Goal: Information Seeking & Learning: Check status

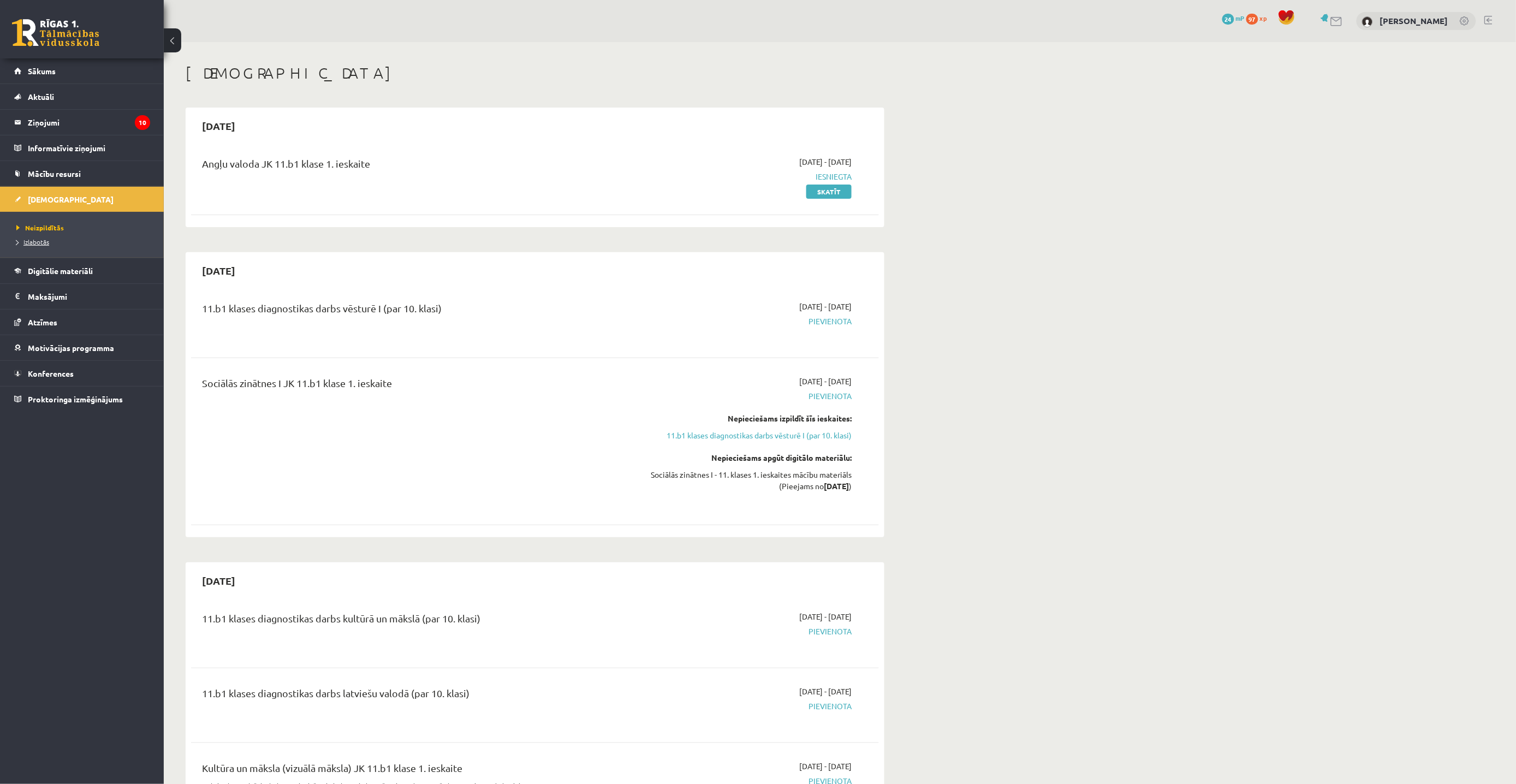
click at [46, 241] on span "Izlabotās" at bounding box center [32, 242] width 33 height 9
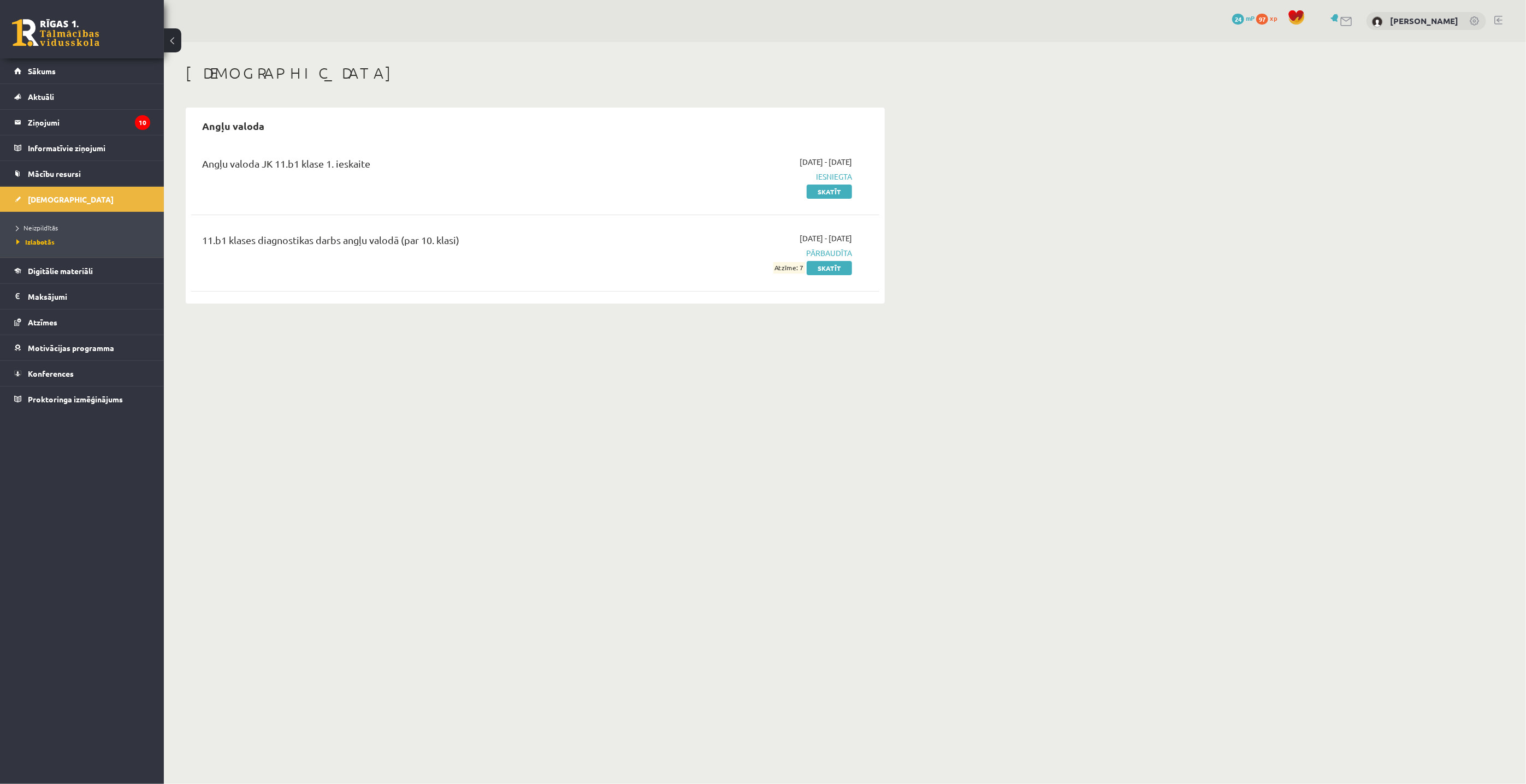
click at [791, 269] on span "Atzīme: 7" at bounding box center [789, 267] width 32 height 11
click at [829, 267] on link "Skatīt" at bounding box center [829, 268] width 46 height 14
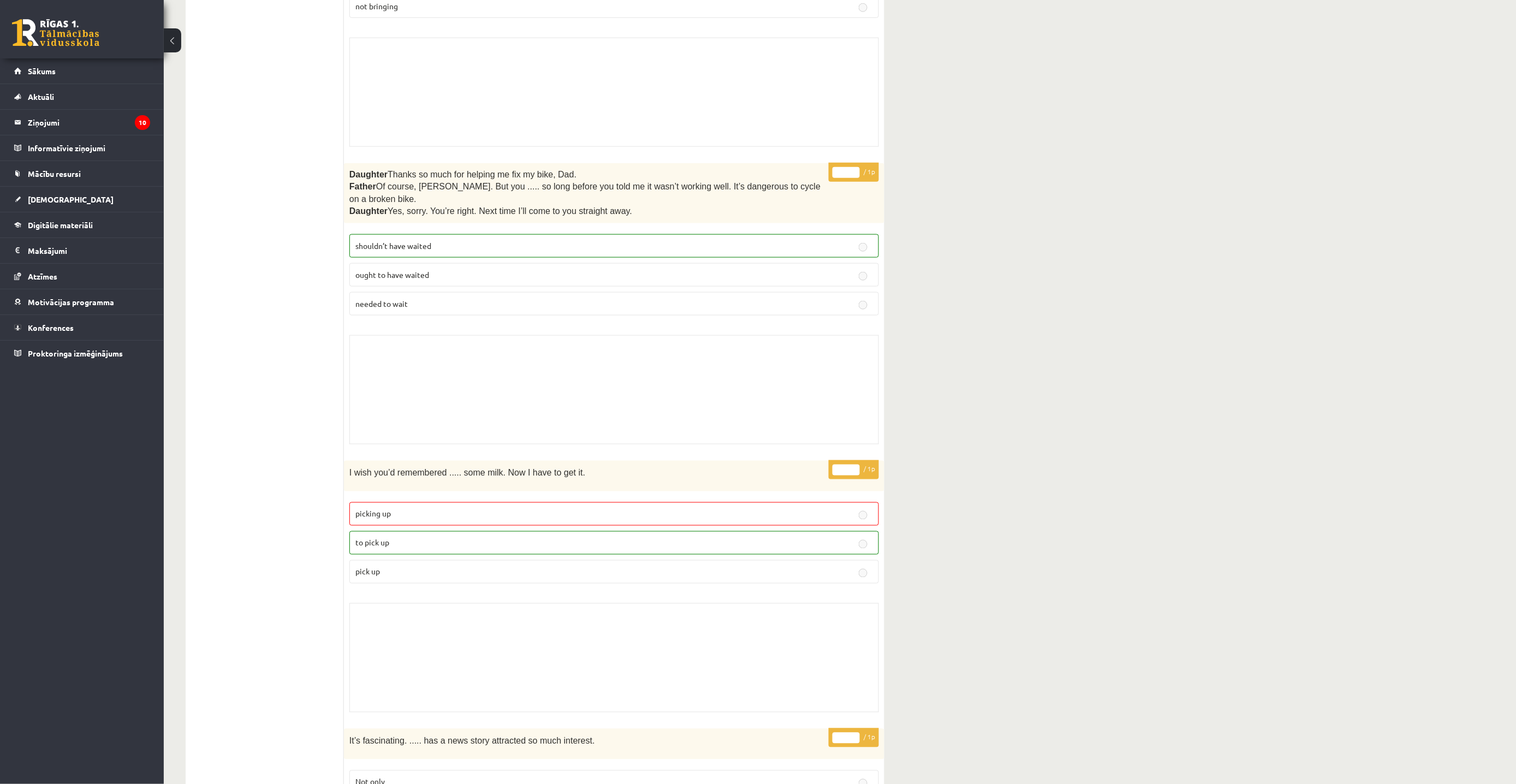
scroll to position [2668, 0]
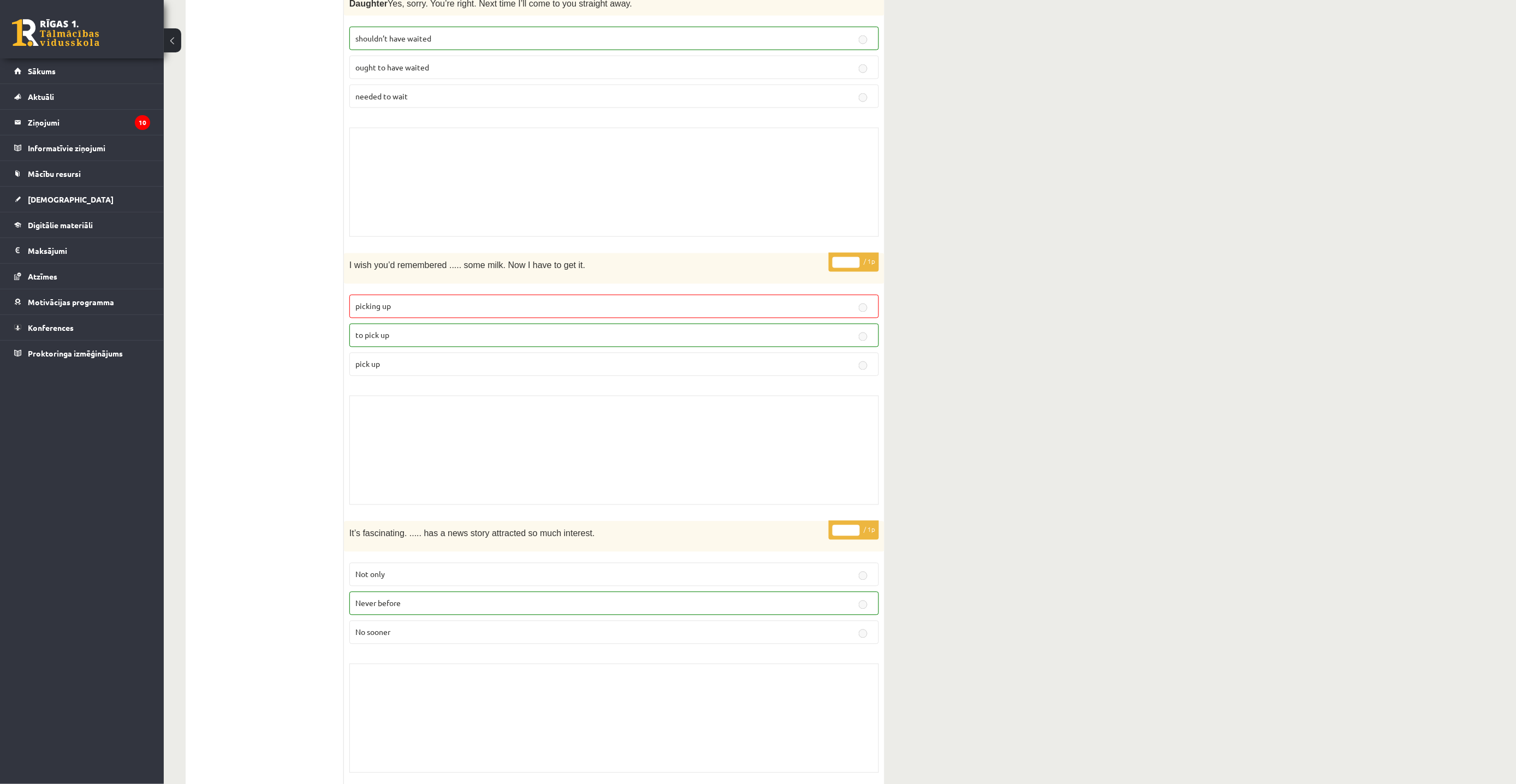
drag, startPoint x: 730, startPoint y: 418, endPoint x: 742, endPoint y: 359, distance: 60.2
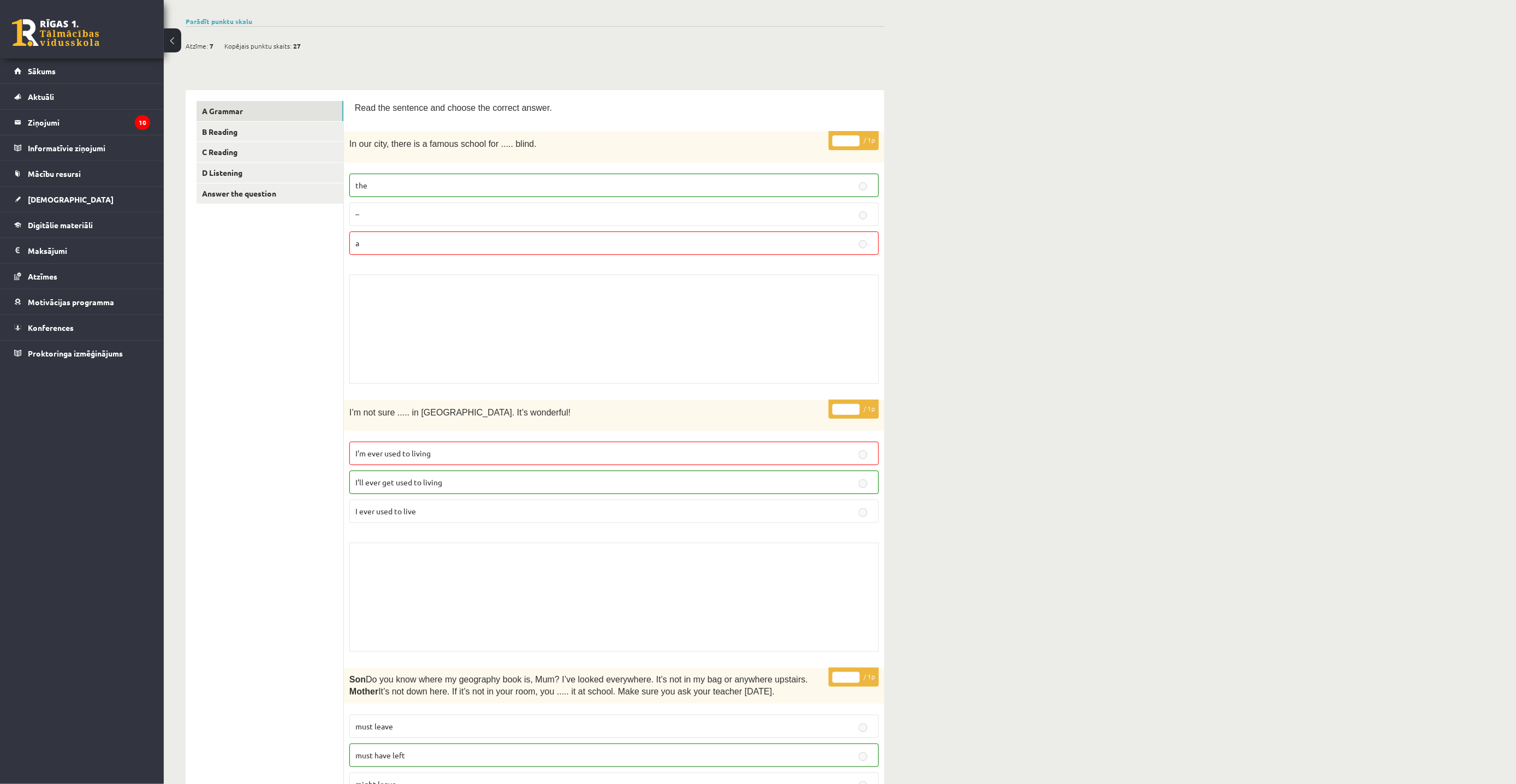
scroll to position [0, 0]
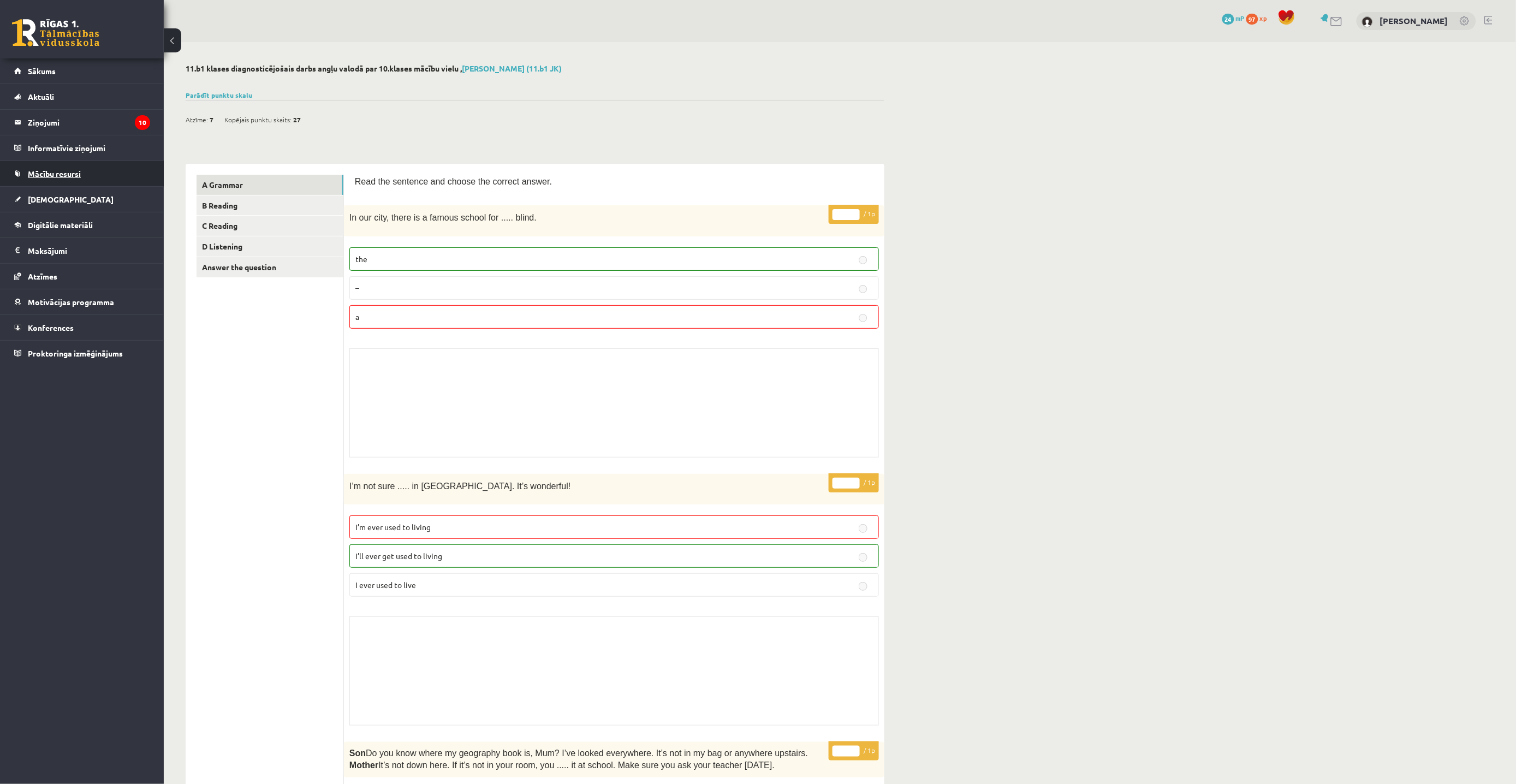
click at [52, 177] on span "Mācību resursi" at bounding box center [54, 174] width 53 height 10
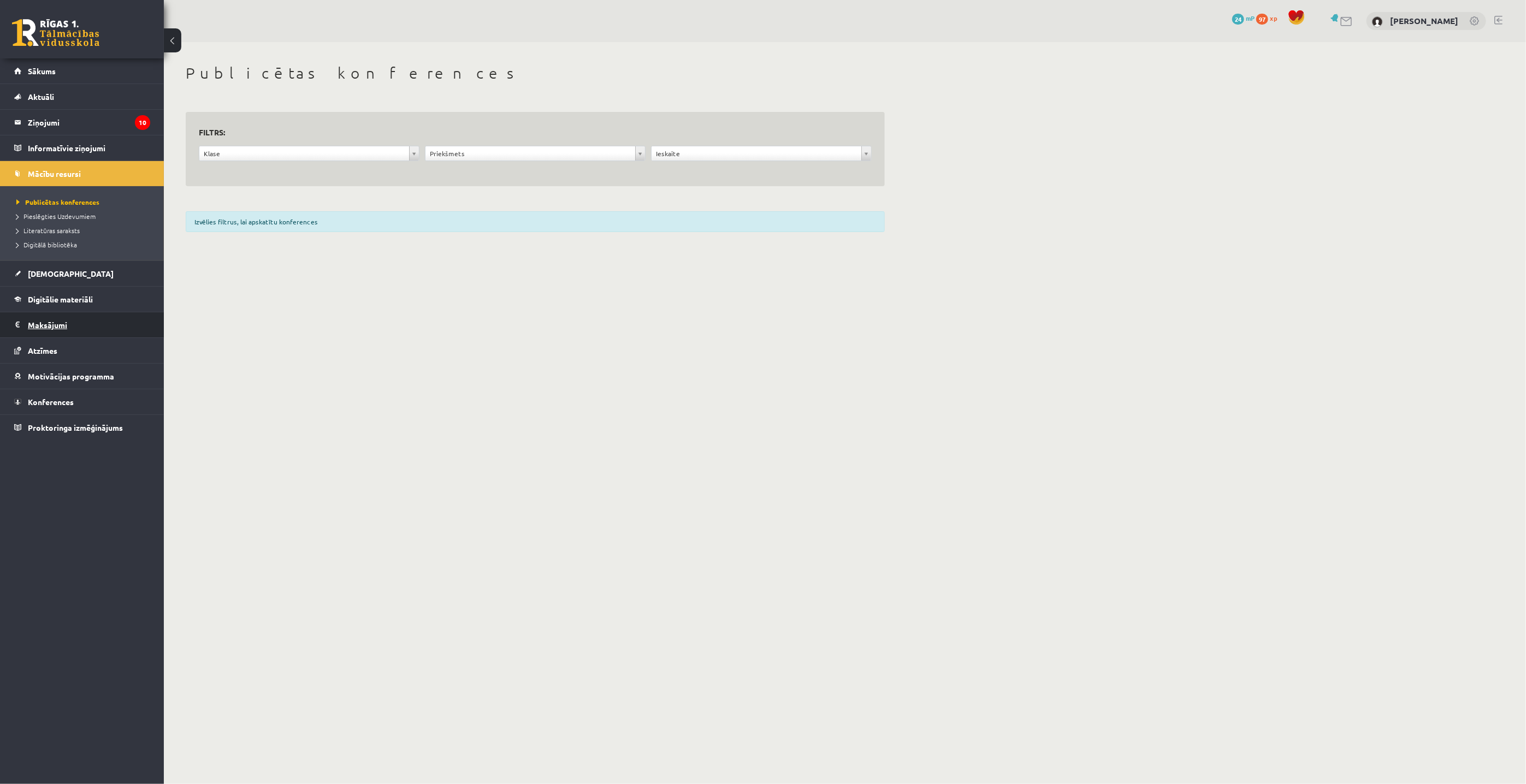
click at [42, 322] on legend "Maksājumi 0" at bounding box center [89, 324] width 123 height 25
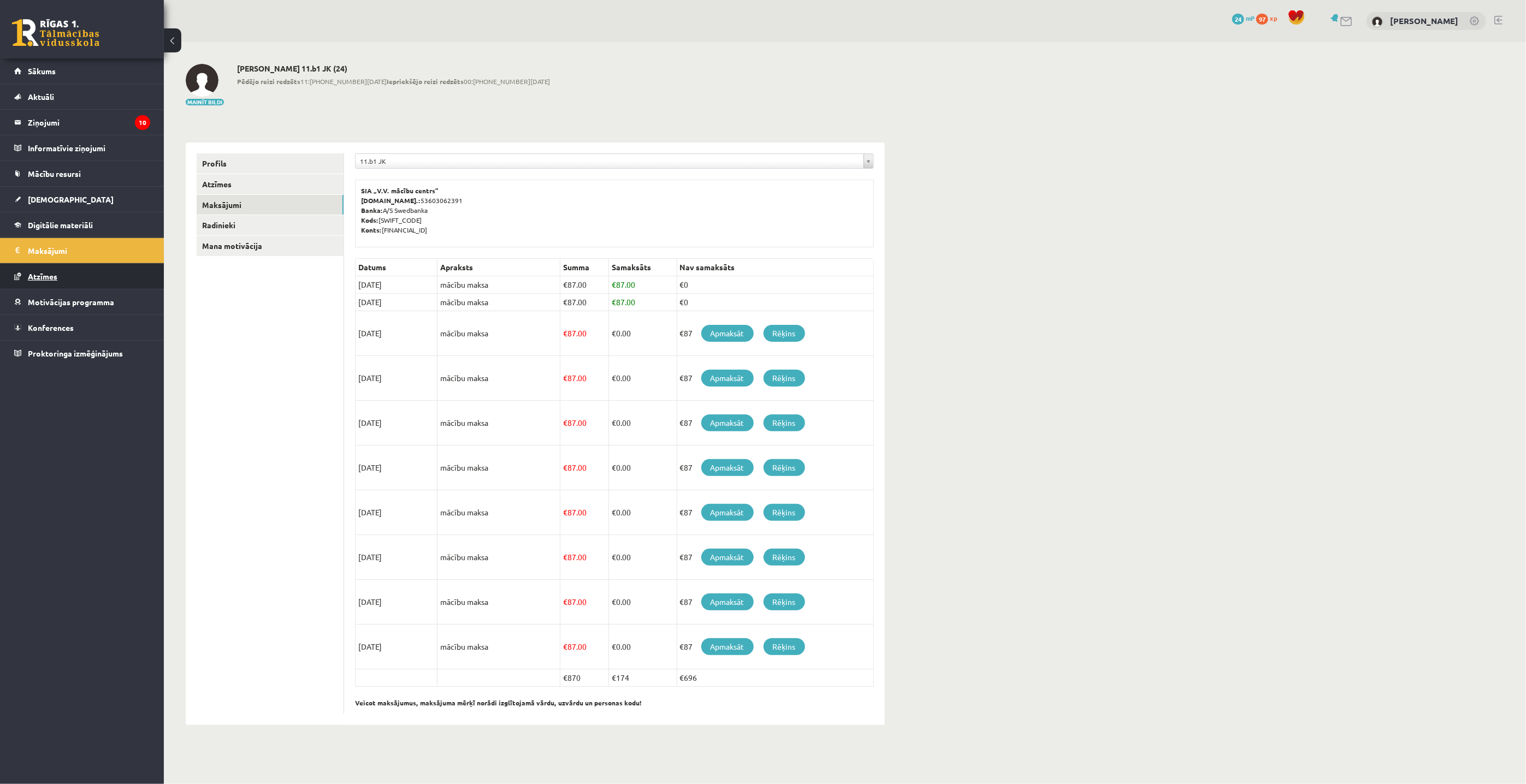
click at [34, 277] on span "Atzīmes" at bounding box center [42, 276] width 30 height 10
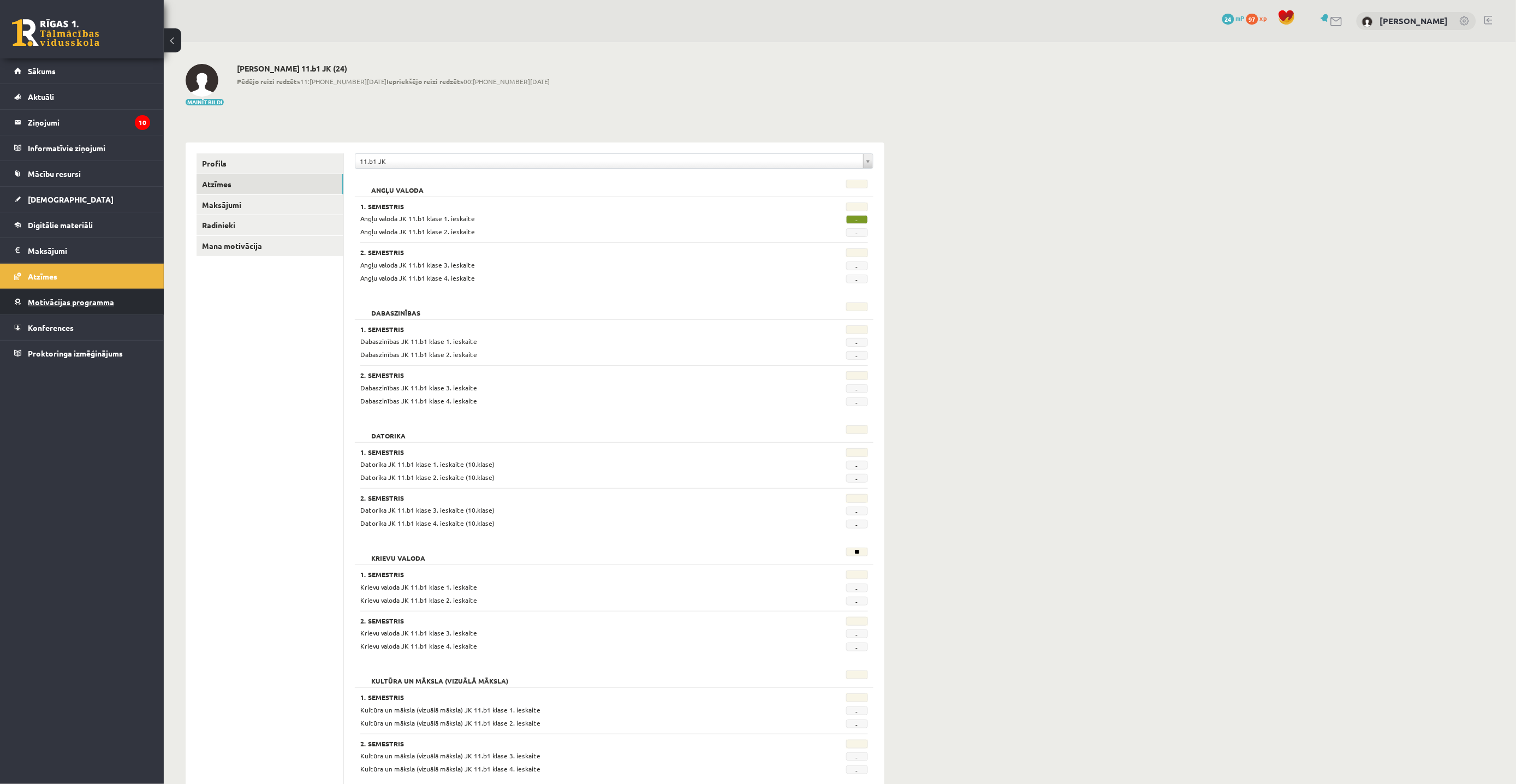
click at [34, 304] on span "Motivācijas programma" at bounding box center [71, 302] width 86 height 10
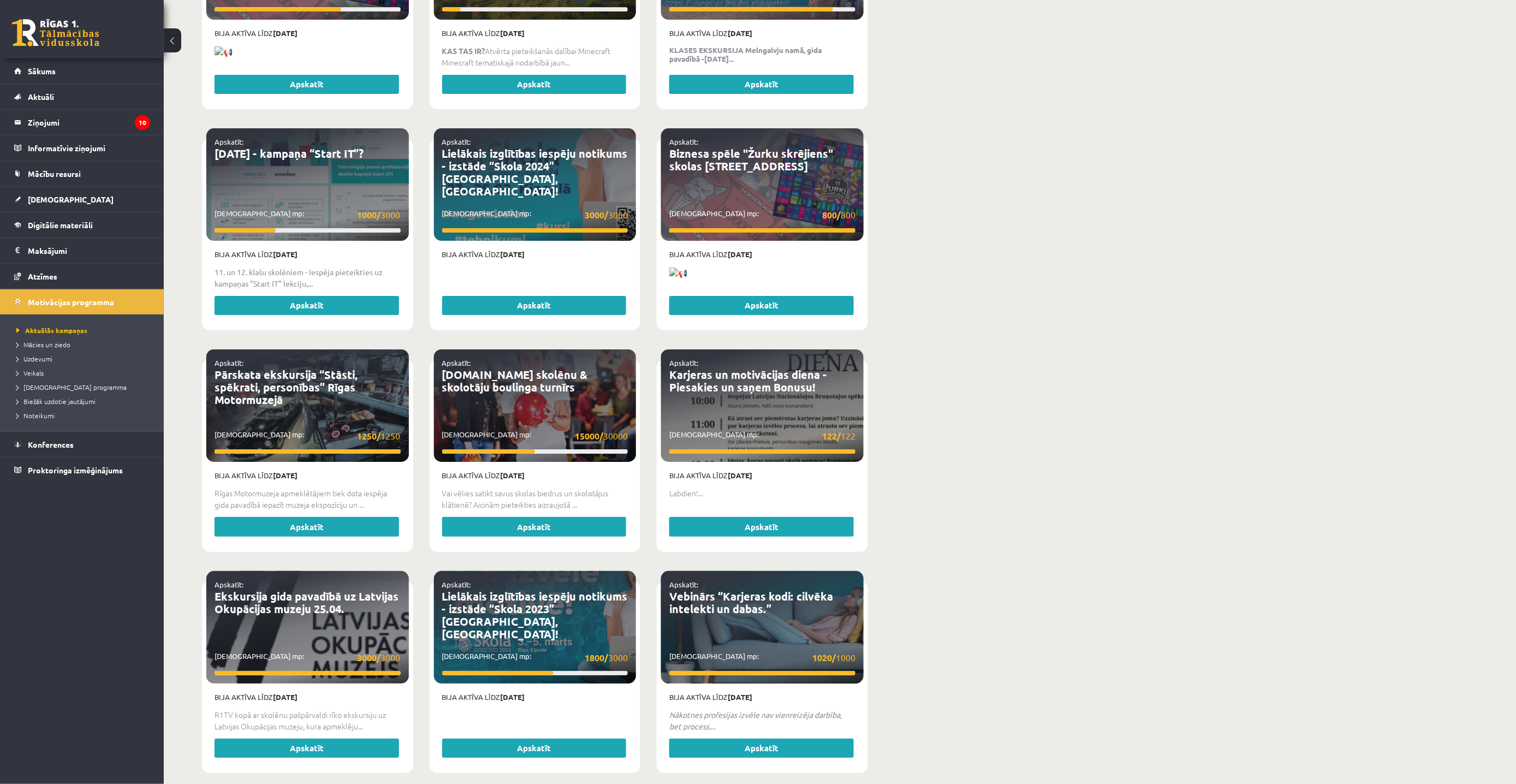
scroll to position [1699, 0]
